Goal: Transaction & Acquisition: Purchase product/service

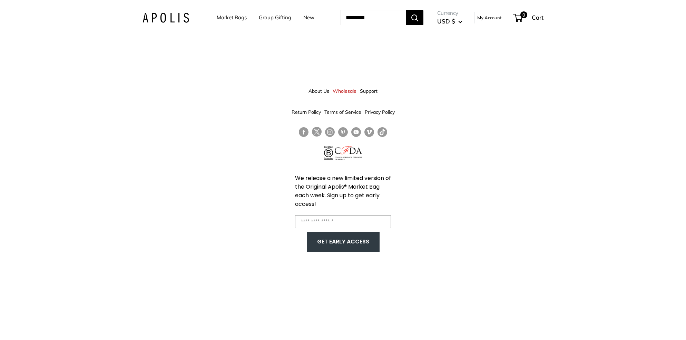
click at [230, 20] on link "Market Bags" at bounding box center [232, 18] width 30 height 10
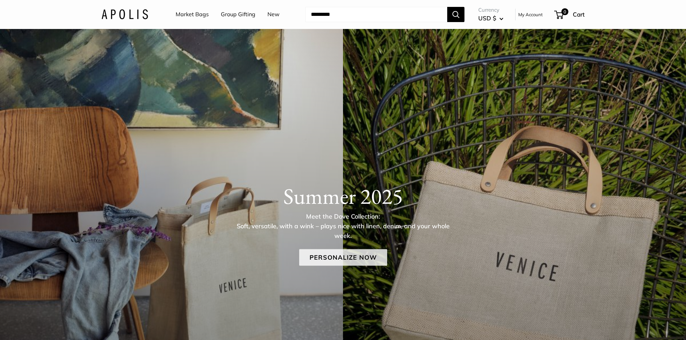
click at [327, 251] on link "Personalize Now" at bounding box center [343, 258] width 88 height 17
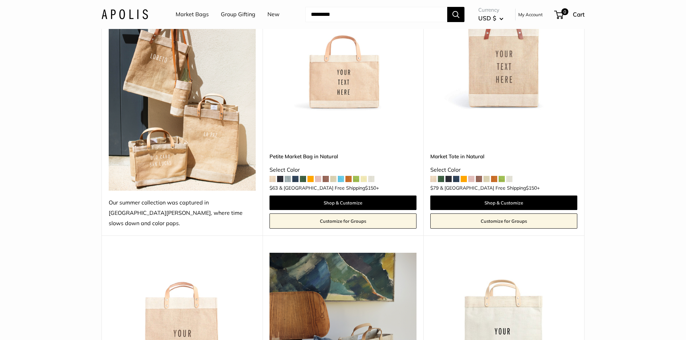
scroll to position [157, 0]
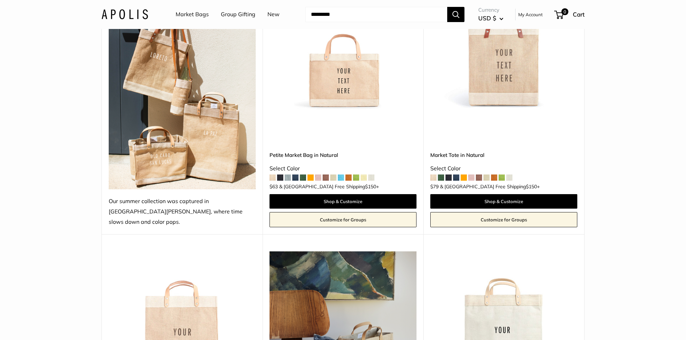
click at [0, 0] on img at bounding box center [0, 0] width 0 height 0
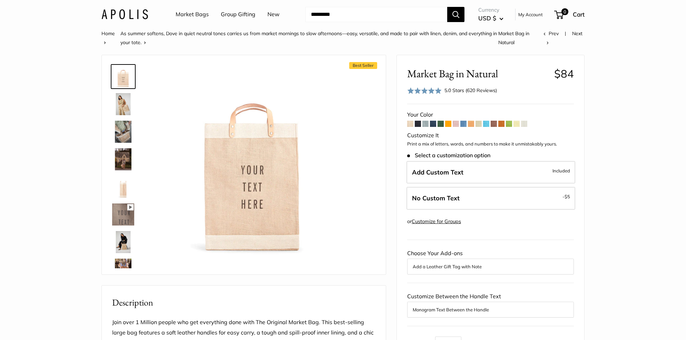
scroll to position [2, 0]
